Goal: Find specific fact: Find specific fact

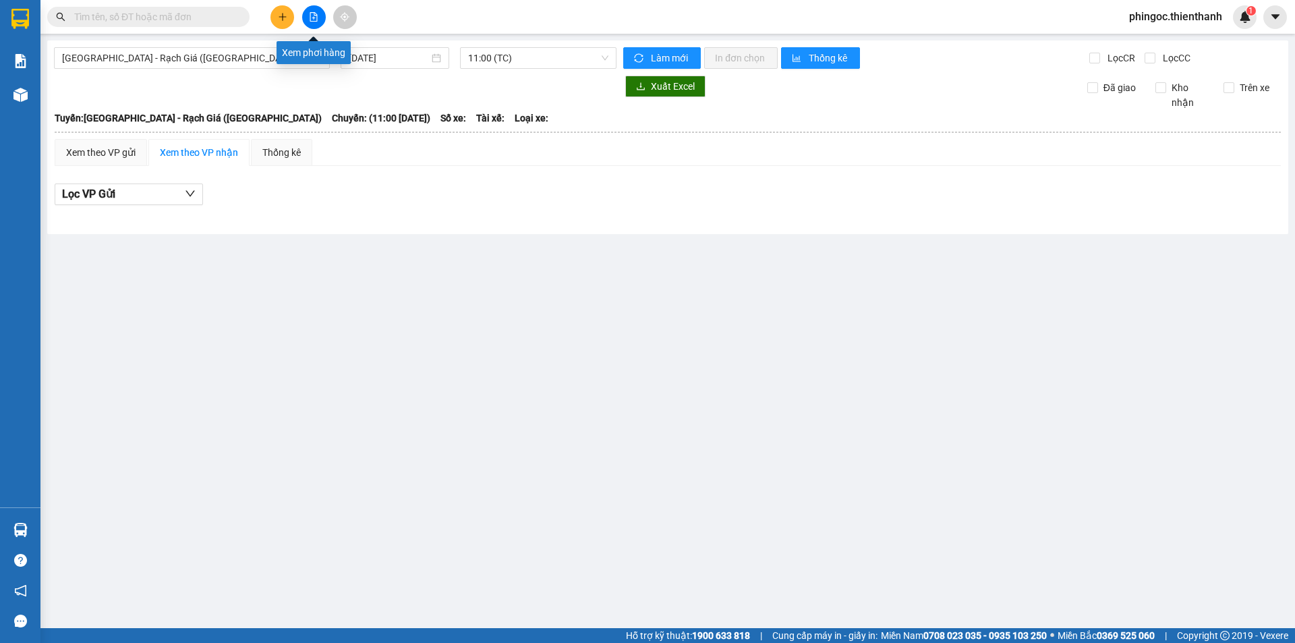
click at [313, 20] on icon "file-add" at bounding box center [313, 16] width 9 height 9
click at [366, 72] on div "[GEOGRAPHIC_DATA] - Rạch Giá ([GEOGRAPHIC_DATA]) [DATE] 11:00 (TC) Làm mới In đ…" at bounding box center [667, 137] width 1241 height 195
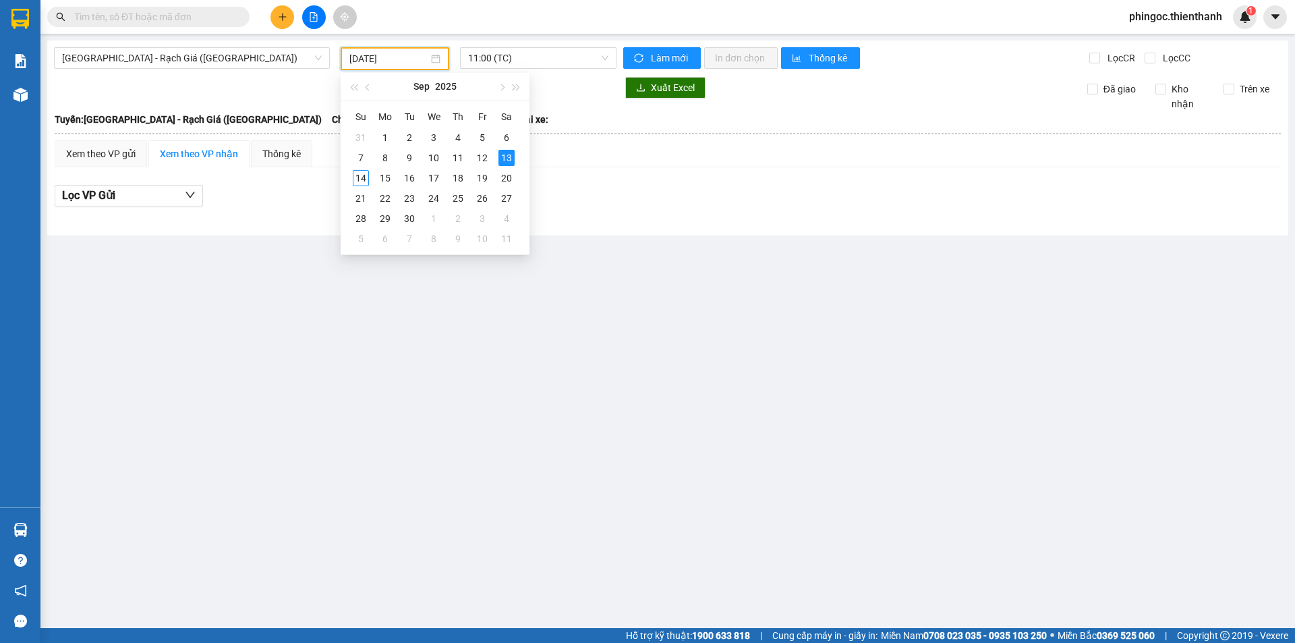
click at [364, 63] on input "[DATE]" at bounding box center [388, 58] width 79 height 15
type input "[DATE]"
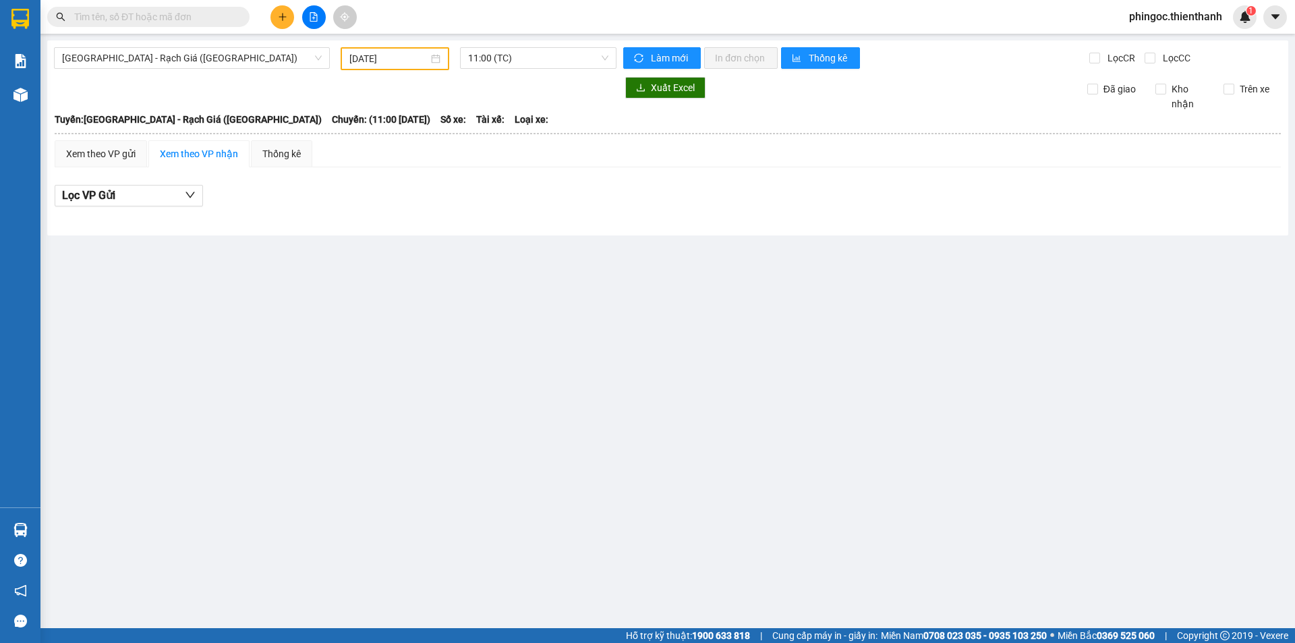
click at [255, 252] on main "[GEOGRAPHIC_DATA] - Rạch Giá ([GEOGRAPHIC_DATA]) [DATE] 11:00 (TC) Làm mới In đ…" at bounding box center [647, 314] width 1295 height 628
click at [111, 161] on div "Xem theo VP gửi" at bounding box center [100, 153] width 69 height 15
click at [133, 49] on span "[GEOGRAPHIC_DATA] - Rạch Giá ([GEOGRAPHIC_DATA])" at bounding box center [192, 58] width 260 height 20
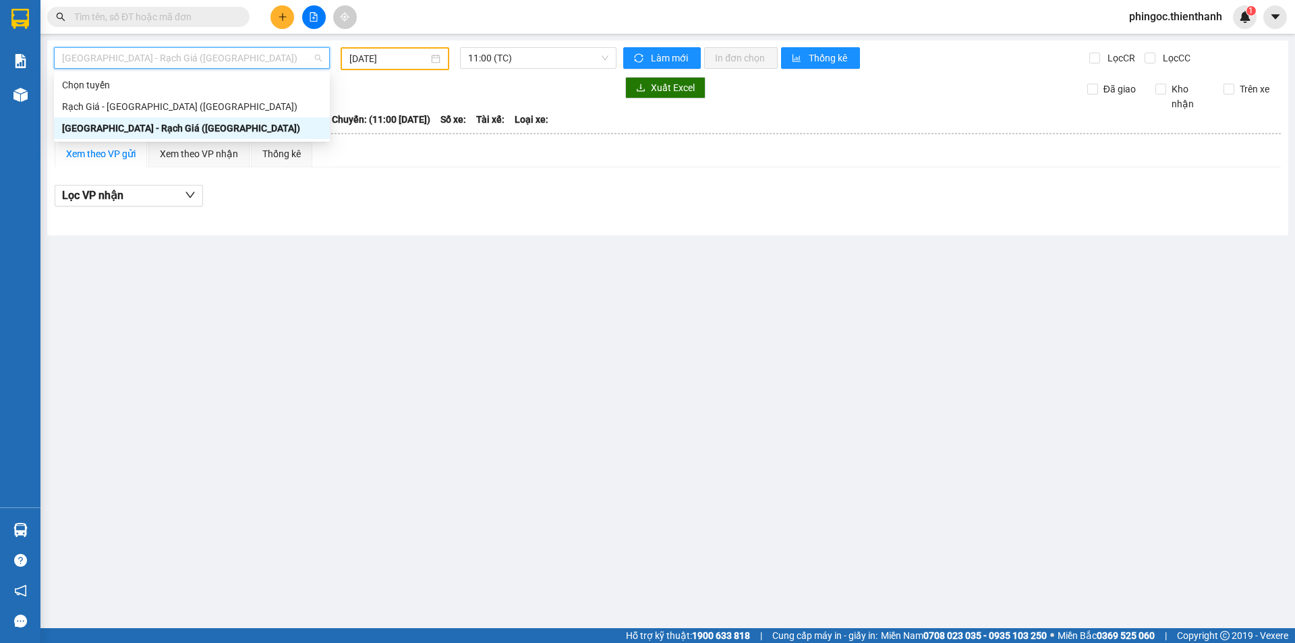
click at [103, 132] on div "[GEOGRAPHIC_DATA] - Rạch Giá ([GEOGRAPHIC_DATA])" at bounding box center [192, 128] width 260 height 15
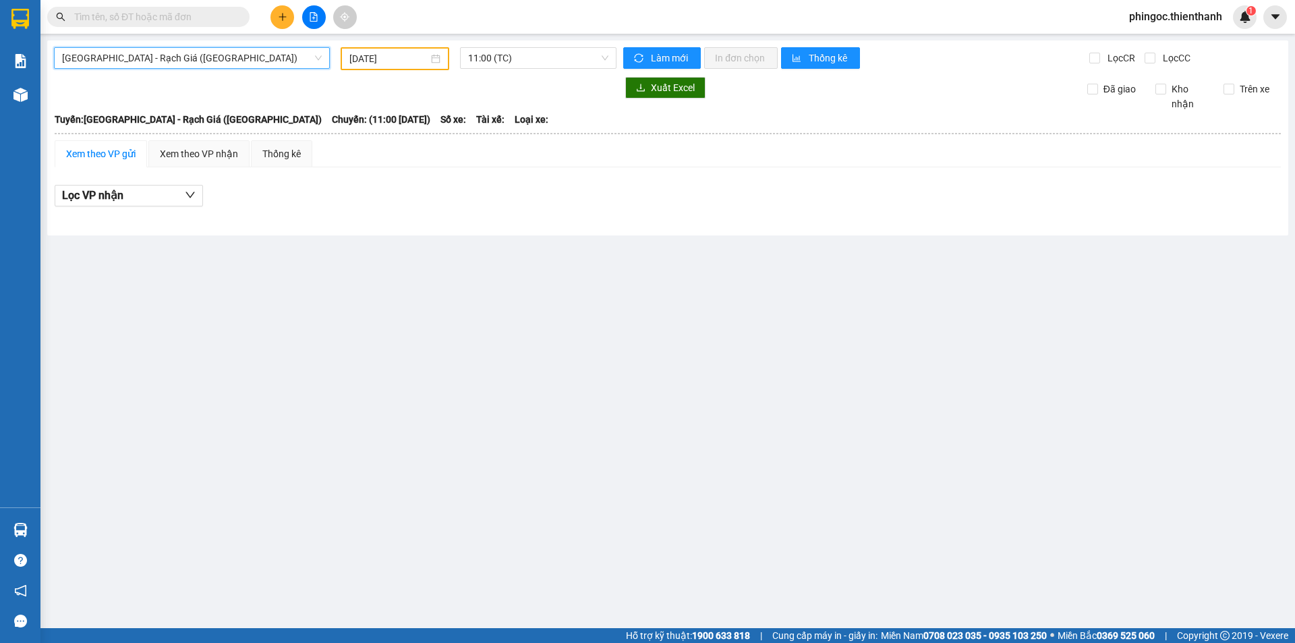
drag, startPoint x: 345, startPoint y: 198, endPoint x: 476, endPoint y: 112, distance: 156.8
click at [348, 196] on div "Lọc VP nhận" at bounding box center [668, 196] width 1226 height 22
click at [481, 63] on span "11:00 (TC)" at bounding box center [538, 58] width 140 height 20
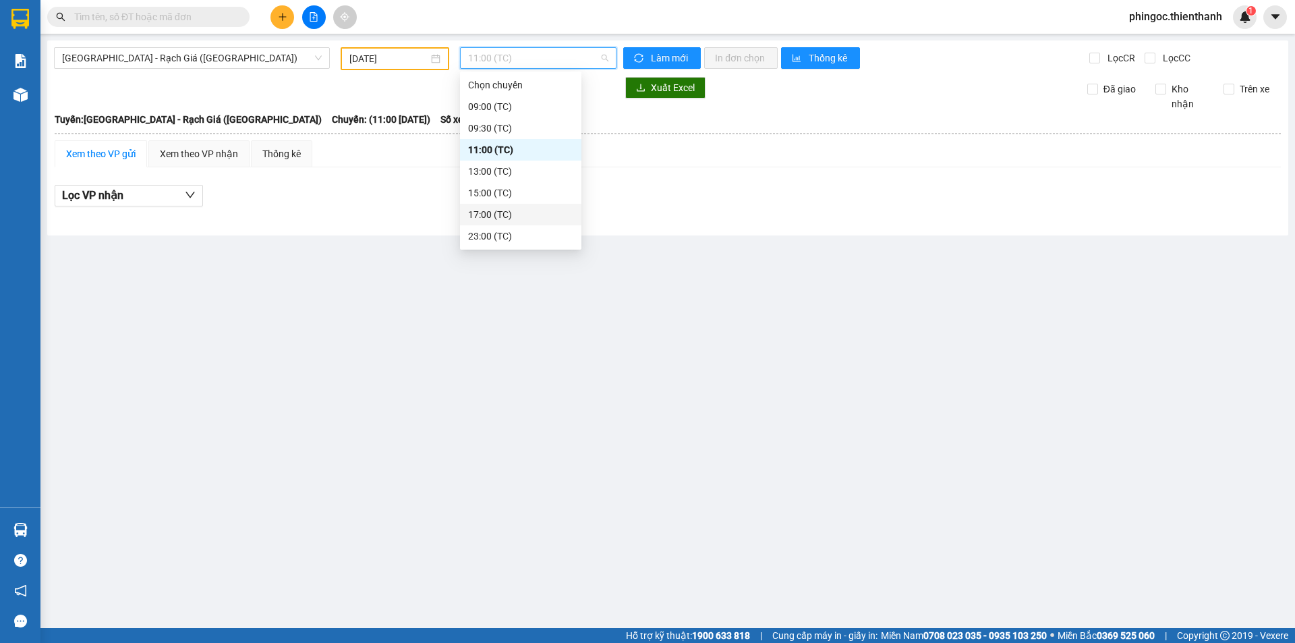
click at [496, 207] on div "17:00 (TC)" at bounding box center [520, 214] width 105 height 15
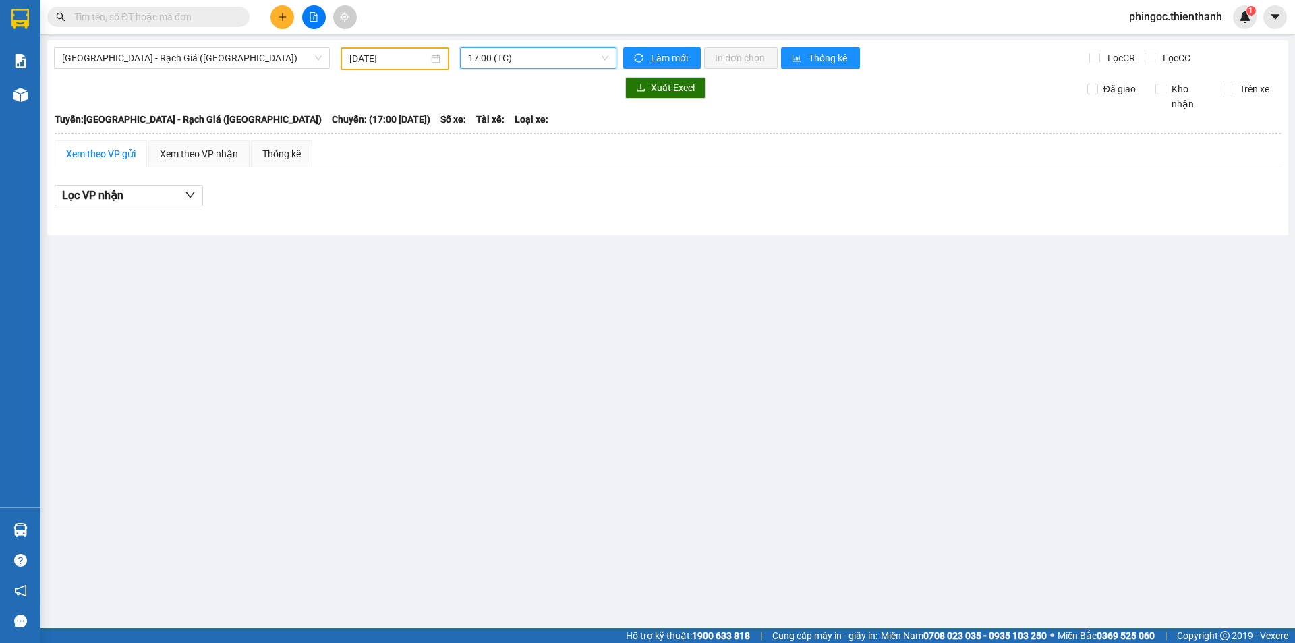
click at [509, 63] on span "17:00 (TC)" at bounding box center [538, 58] width 140 height 20
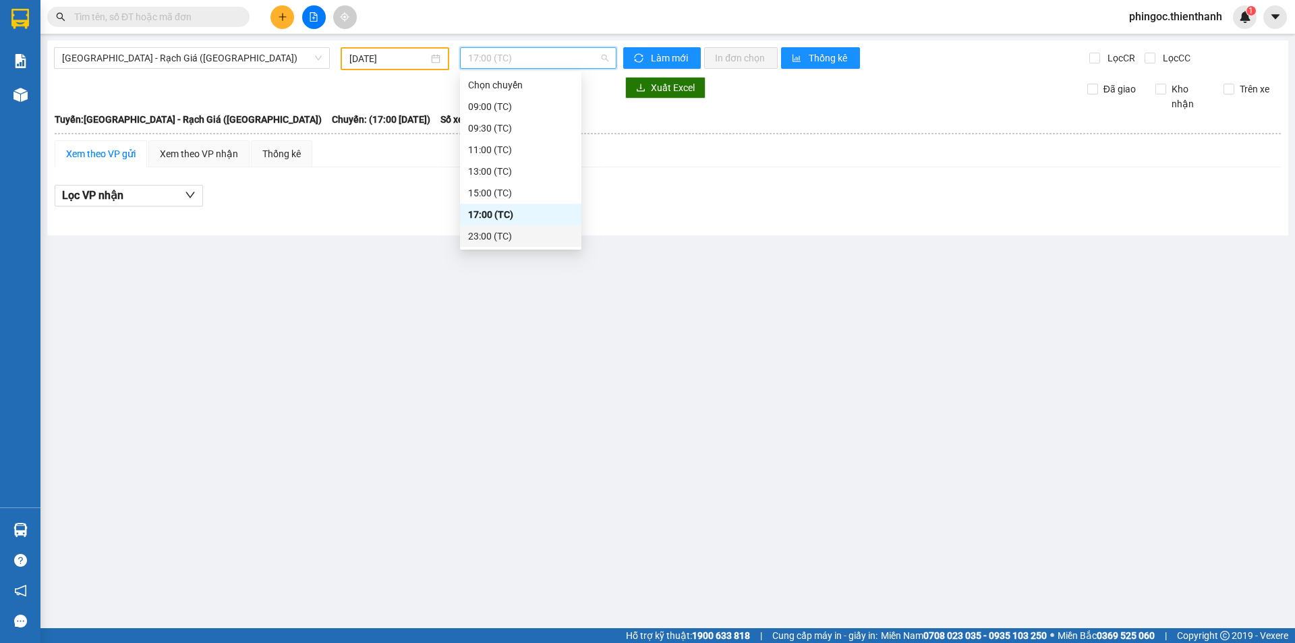
click at [484, 237] on div "23:00 (TC)" at bounding box center [520, 236] width 105 height 15
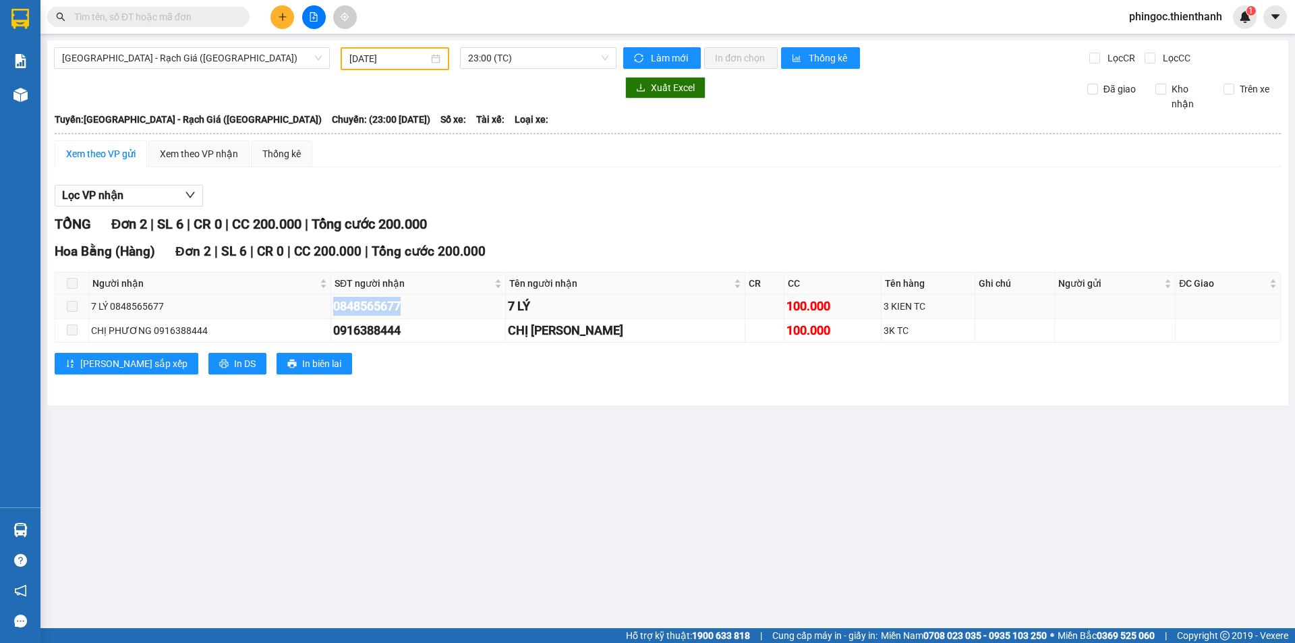
drag, startPoint x: 339, startPoint y: 310, endPoint x: 406, endPoint y: 305, distance: 67.7
click at [443, 311] on div "0848565677" at bounding box center [418, 306] width 170 height 19
copy div "0848565677"
